Goal: Information Seeking & Learning: Learn about a topic

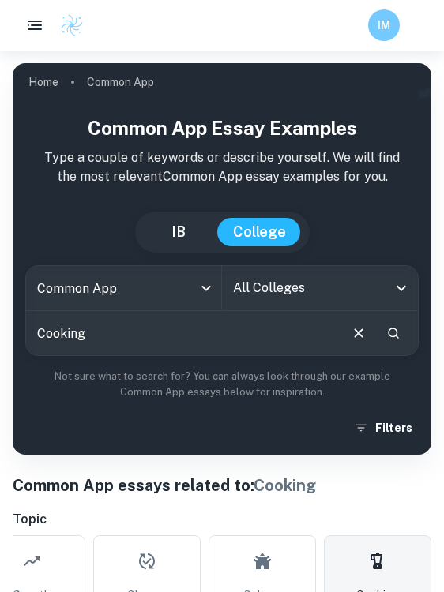
drag, startPoint x: 178, startPoint y: 330, endPoint x: 141, endPoint y: 332, distance: 37.2
click at [142, 332] on input "Cooking" at bounding box center [181, 333] width 311 height 44
type input "Cookies"
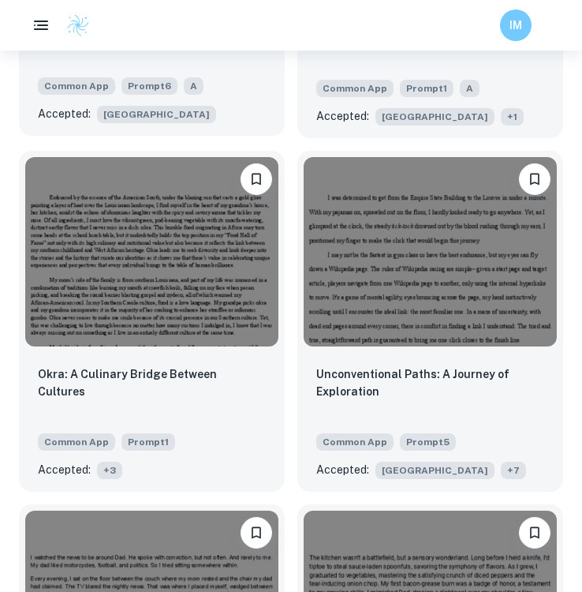
scroll to position [4056, 0]
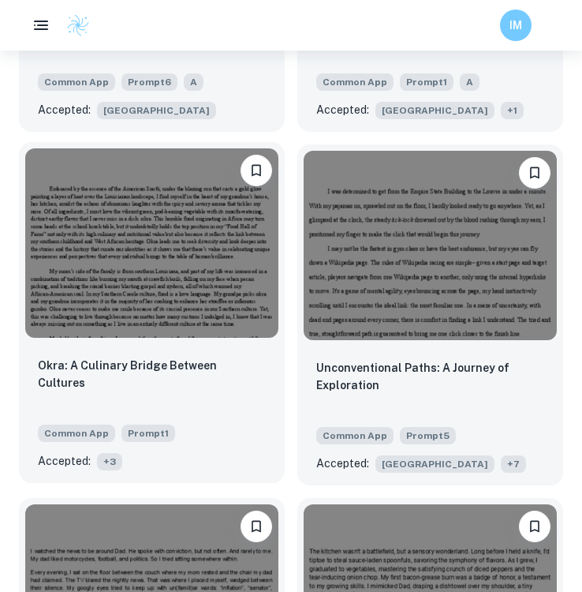
click at [156, 357] on div "Okra: A Culinary Bridge Between Cultures" at bounding box center [152, 384] width 228 height 54
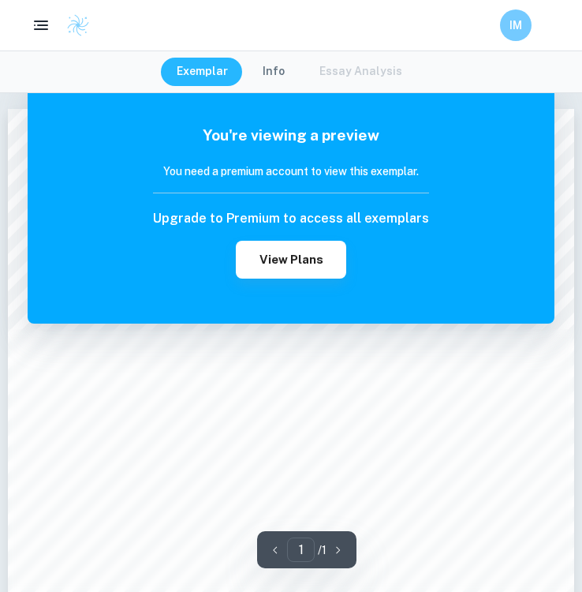
scroll to position [266, 0]
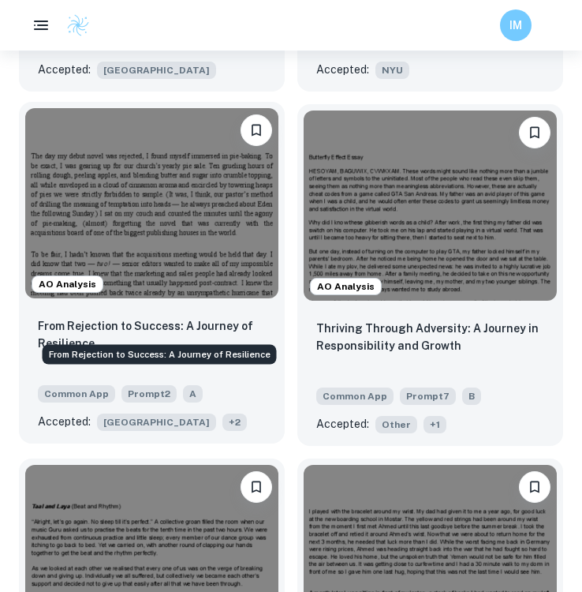
scroll to position [5164, 0]
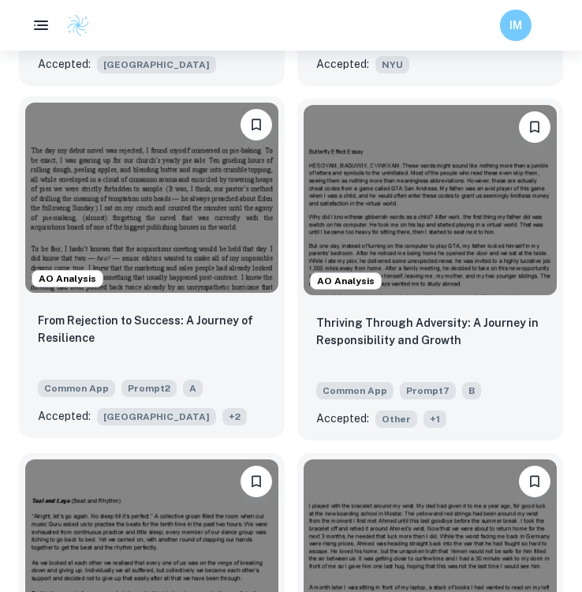
click at [184, 299] on div "From Rejection to Success: A Journey of Resilience Common App Prompt 2 A Accept…" at bounding box center [152, 368] width 266 height 139
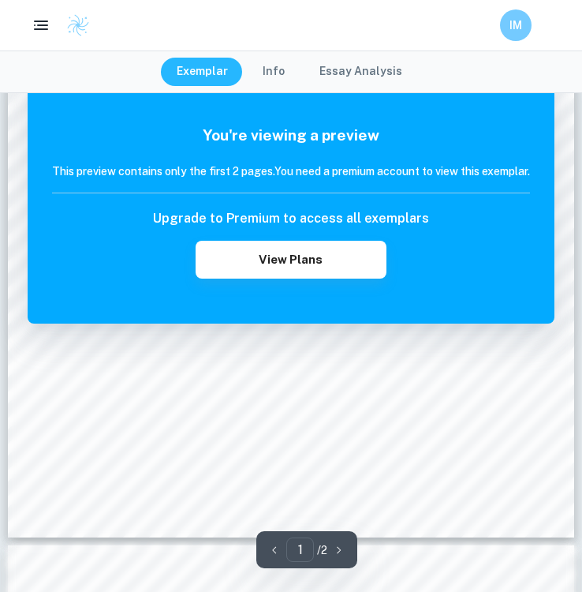
scroll to position [629, 0]
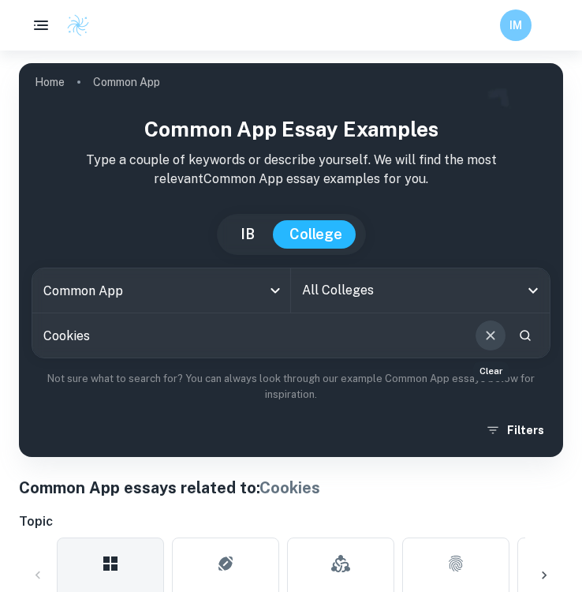
click at [443, 332] on icon "Clear" at bounding box center [490, 335] width 17 height 17
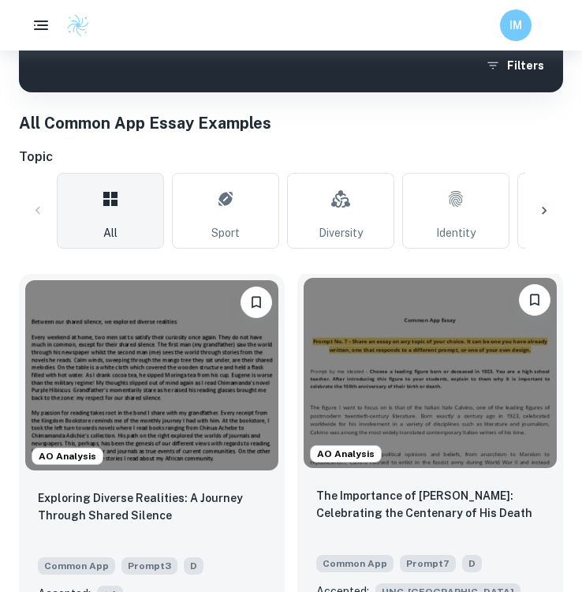
scroll to position [372, 0]
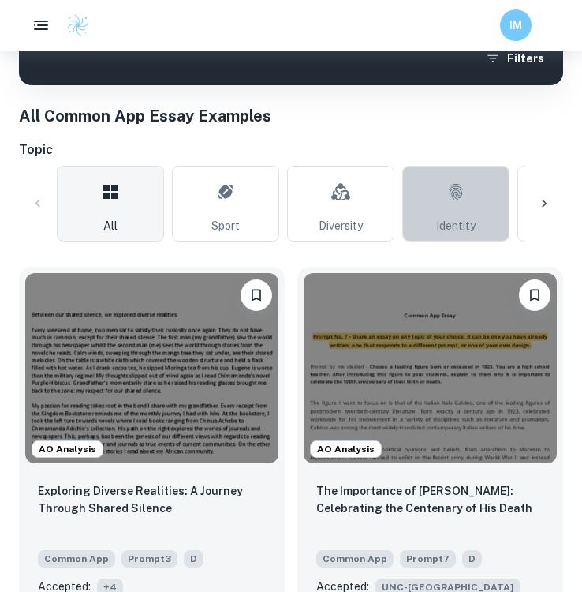
click at [443, 220] on span "Identity" at bounding box center [455, 225] width 39 height 17
type input "Identity"
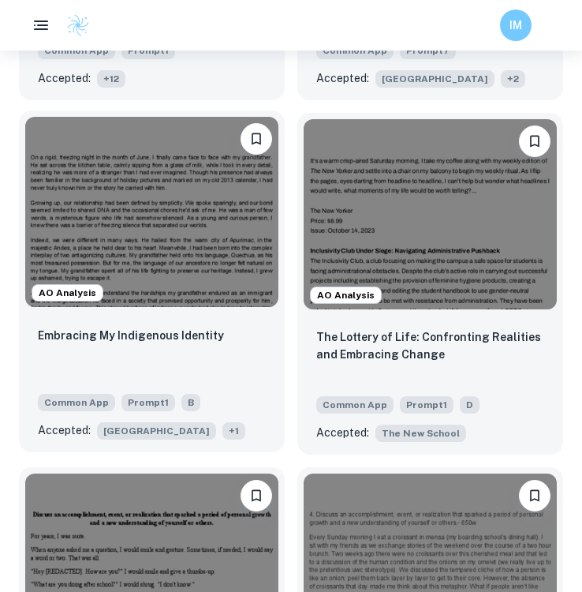
scroll to position [1605, 0]
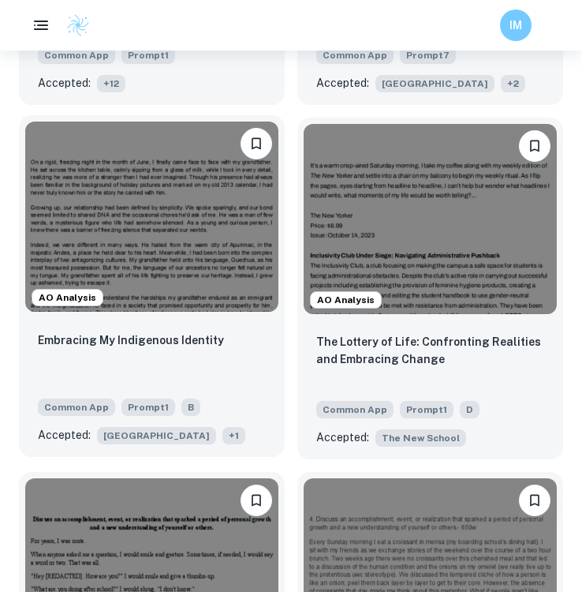
click at [176, 318] on div "Embracing My Indigenous Identity Common App Prompt 1 B Accepted: [GEOGRAPHIC_DA…" at bounding box center [152, 387] width 266 height 139
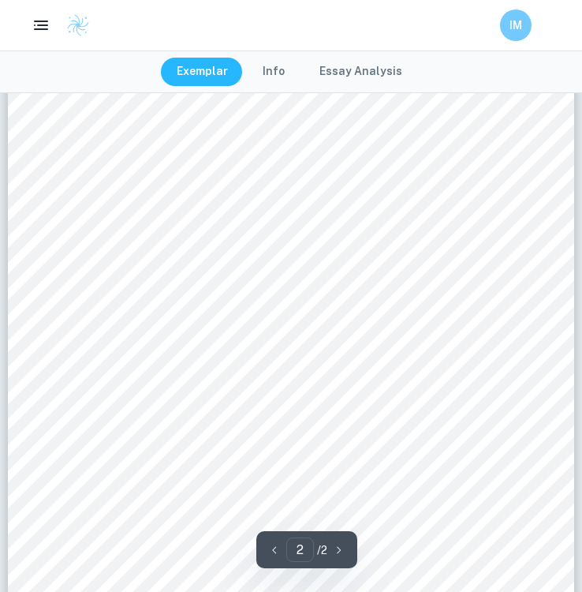
scroll to position [1099, 0]
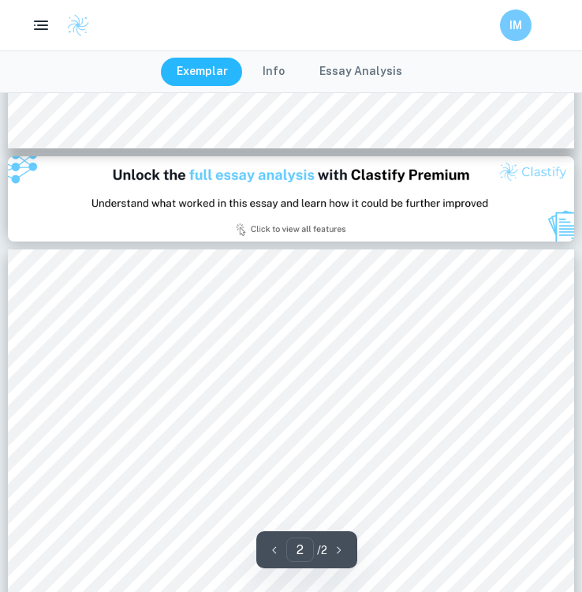
type input "1"
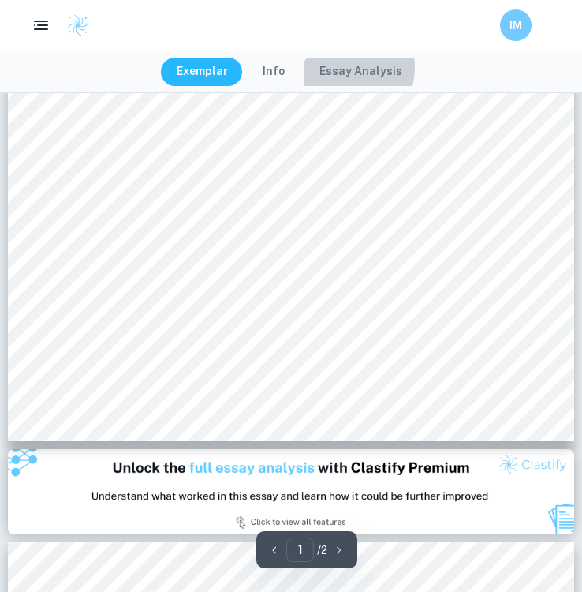
click at [336, 67] on button "Essay Analysis" at bounding box center [361, 72] width 114 height 28
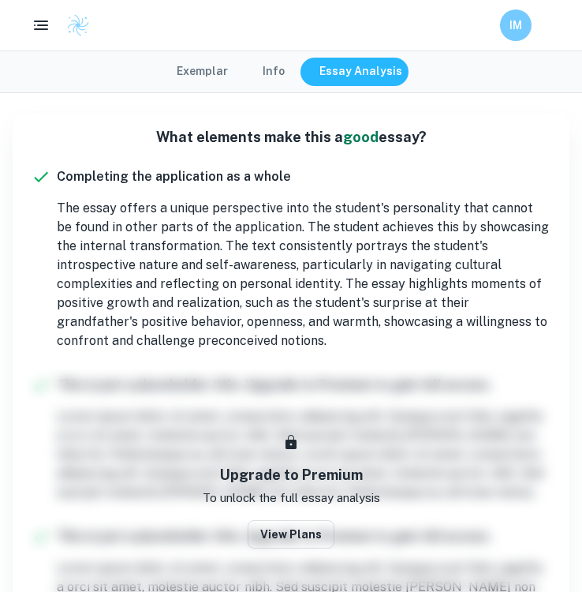
click at [272, 68] on button "Info" at bounding box center [274, 72] width 54 height 28
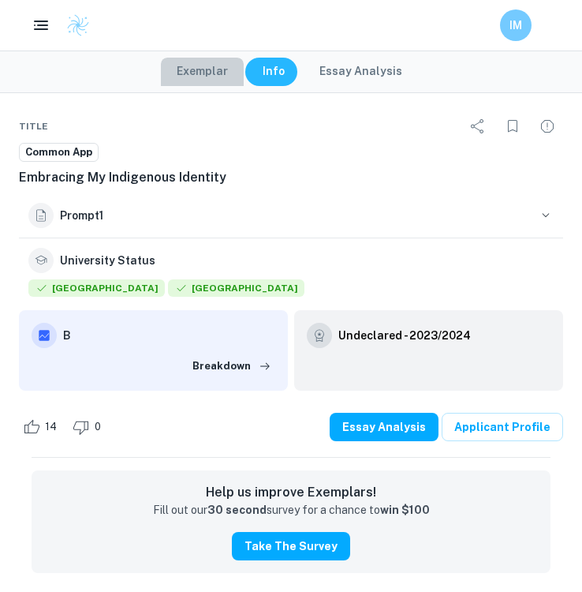
click at [221, 69] on button "Exemplar" at bounding box center [202, 72] width 83 height 28
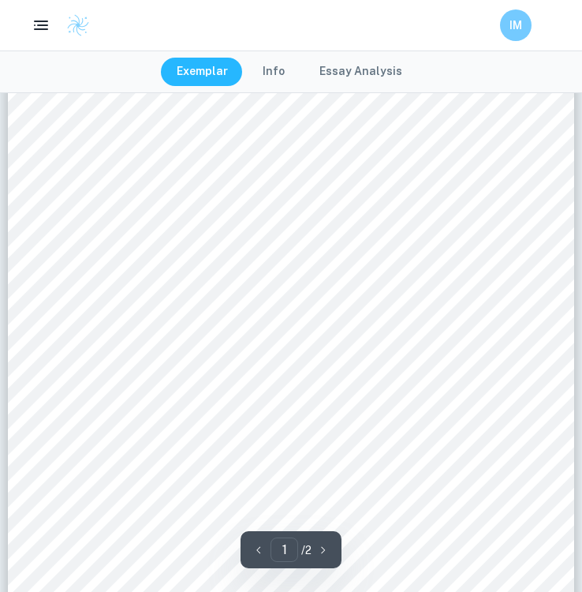
scroll to position [0, 0]
